Goal: Find contact information: Find contact information

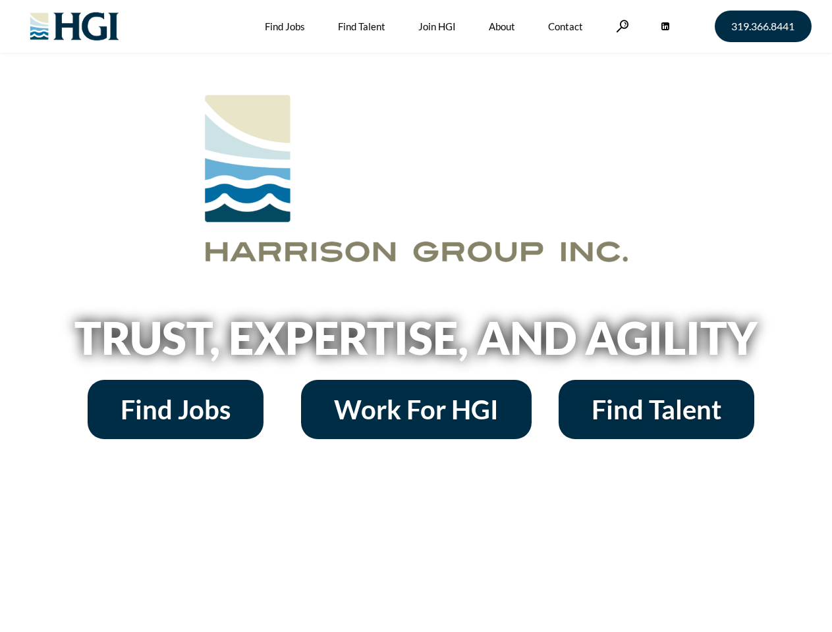
click at [416, 316] on h2 "Trust, Expertise, and Agility" at bounding box center [416, 338] width 751 height 45
click at [621, 26] on link at bounding box center [622, 26] width 13 height 13
